Goal: Task Accomplishment & Management: Manage account settings

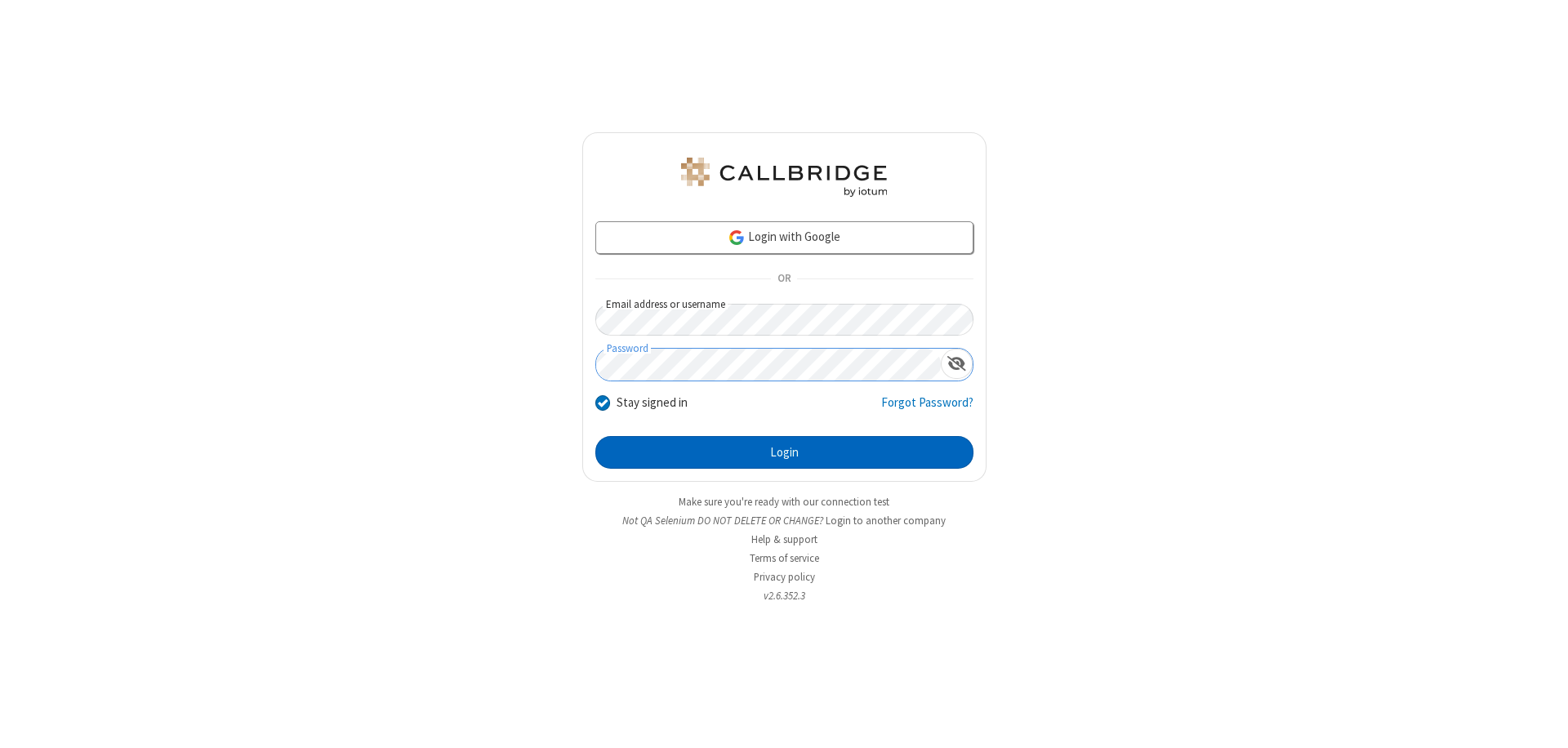
click at [784, 452] on button "Login" at bounding box center [784, 452] width 378 height 33
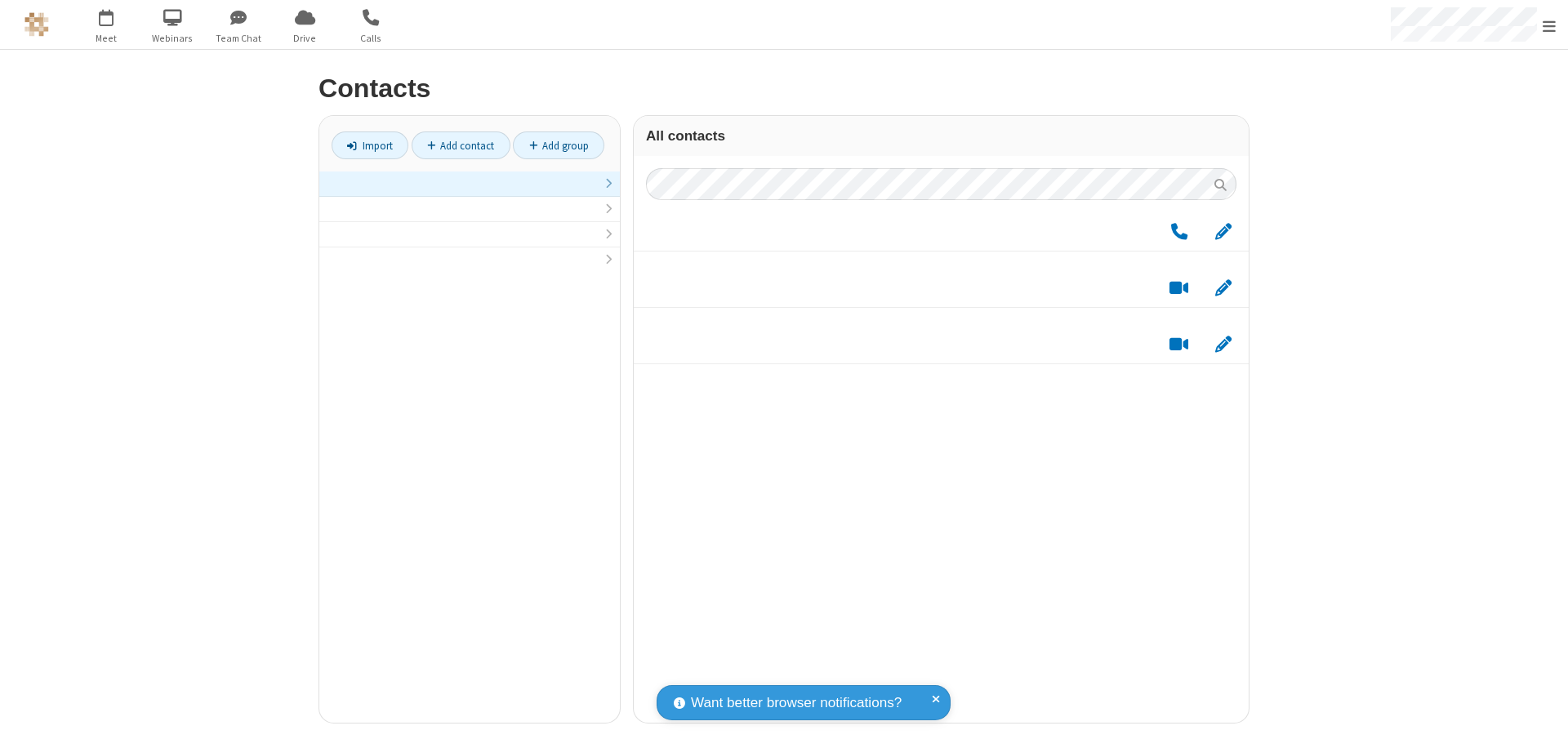
click at [469, 193] on link at bounding box center [469, 184] width 300 height 25
click at [559, 146] on link "Add group" at bounding box center [558, 145] width 92 height 28
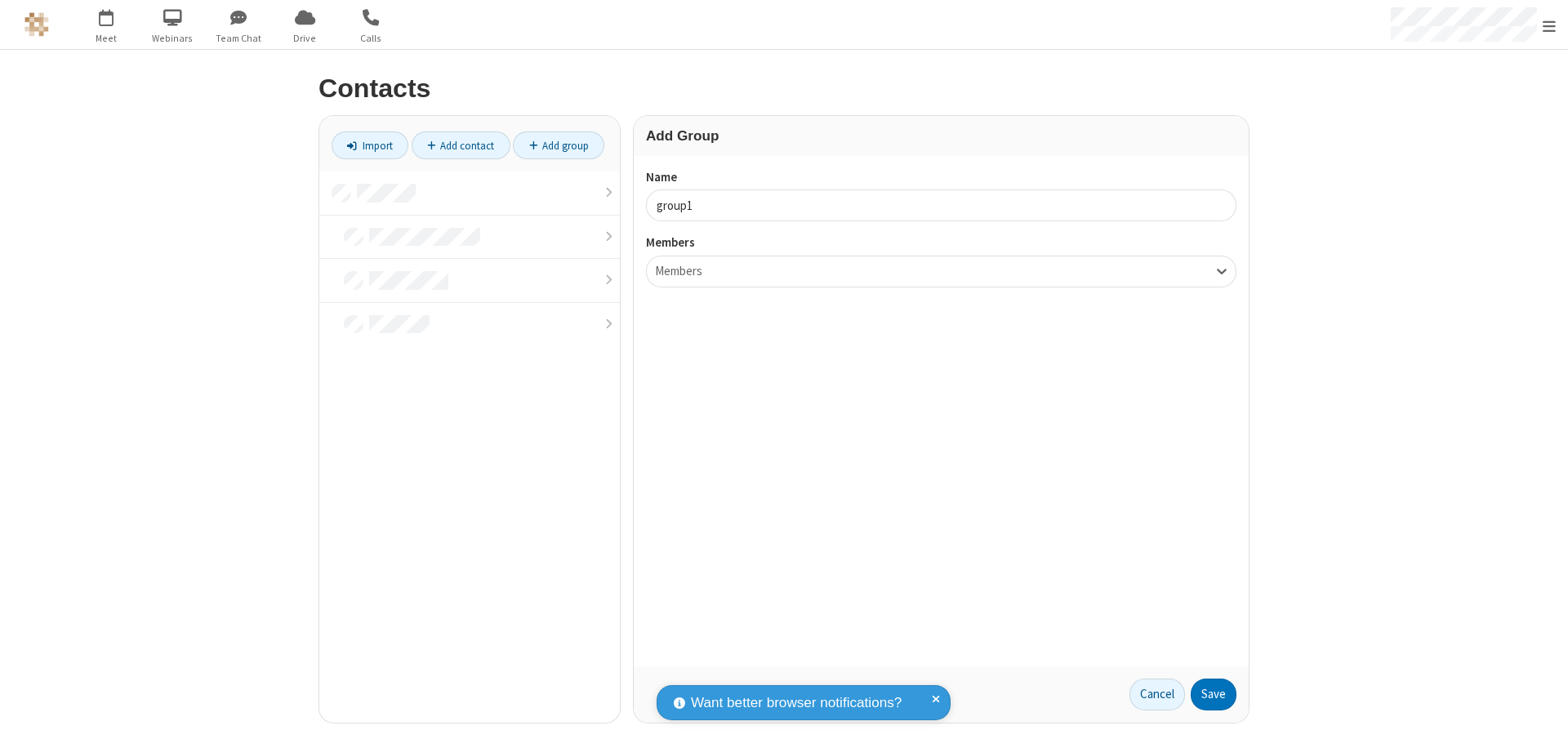
type input "group1"
type input "name18"
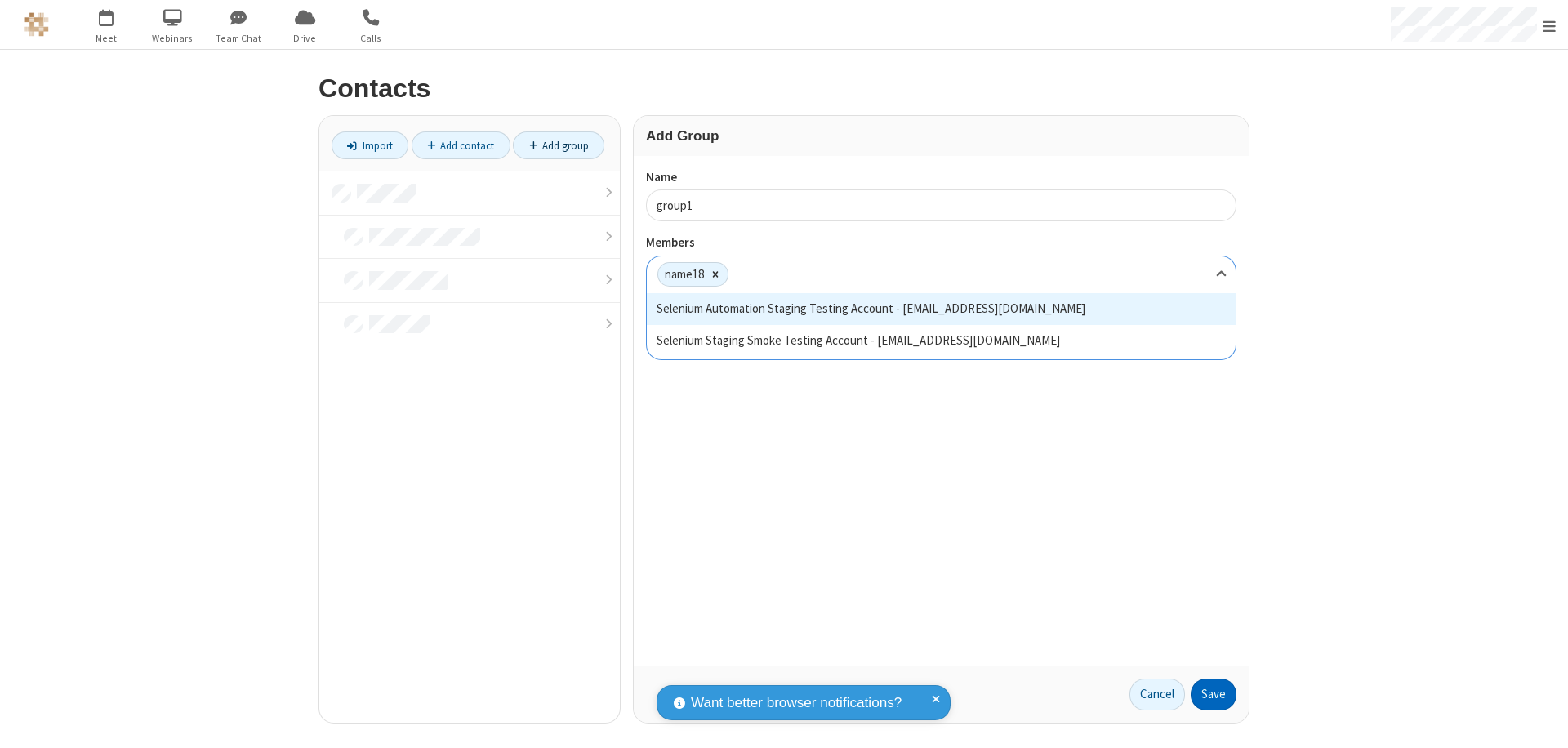
click at [1213, 694] on button "Save" at bounding box center [1213, 695] width 45 height 33
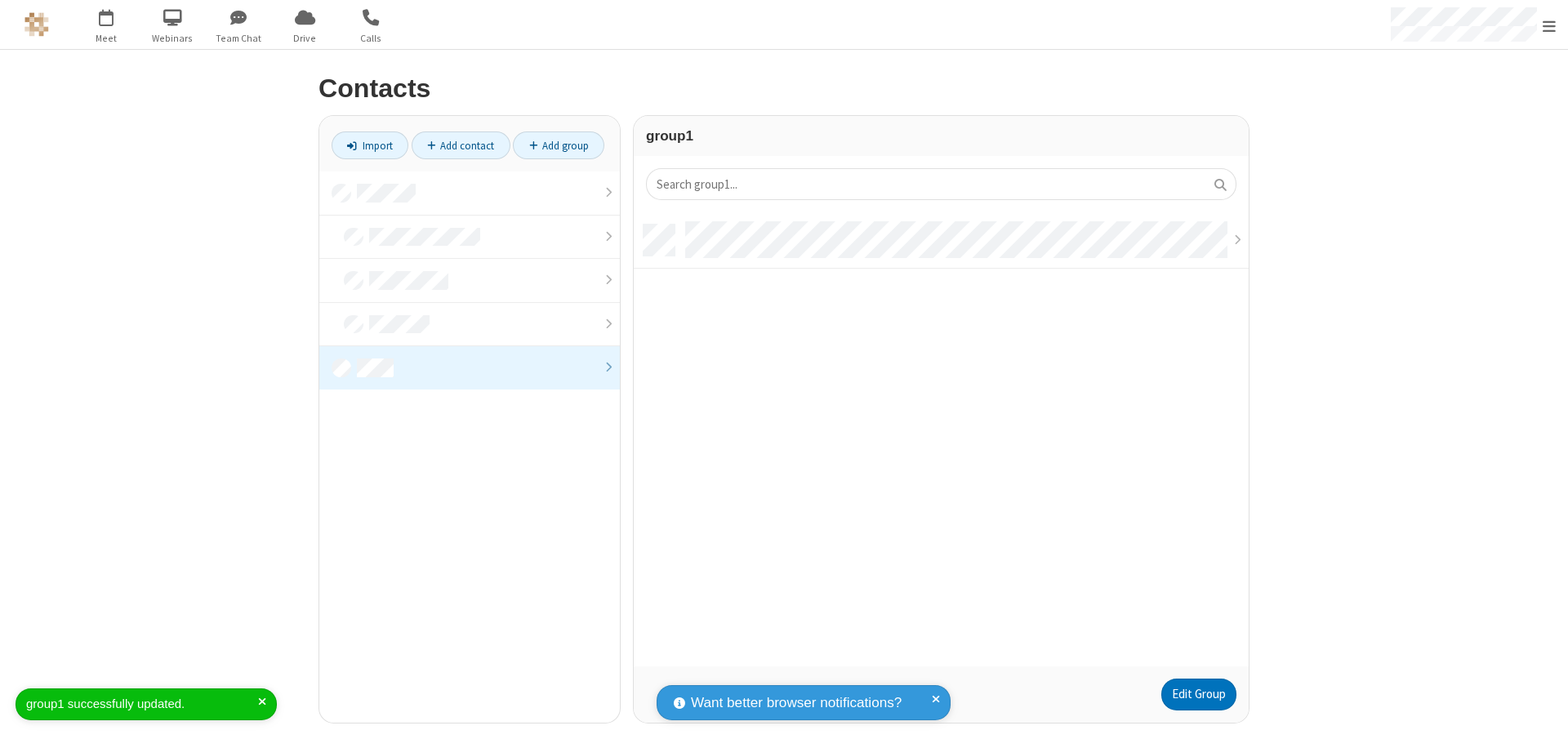
scroll to position [442, 603]
